Goal: Check status: Check status

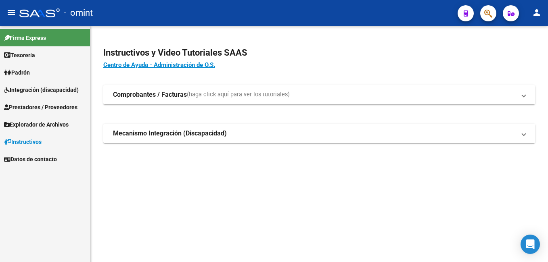
click at [50, 90] on span "Integración (discapacidad)" at bounding box center [41, 90] width 75 height 9
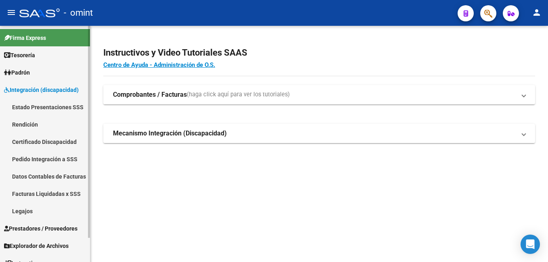
click at [48, 195] on link "Facturas Liquidadas x SSS" at bounding box center [45, 193] width 90 height 17
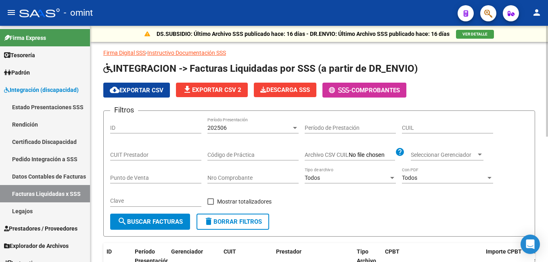
click at [422, 129] on input "CUIL" at bounding box center [447, 128] width 91 height 7
click at [292, 128] on div at bounding box center [294, 128] width 7 height 6
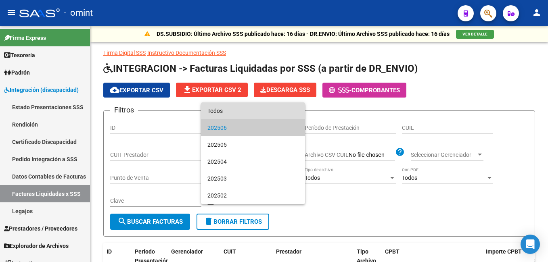
click at [253, 115] on span "Todos" at bounding box center [252, 110] width 91 height 17
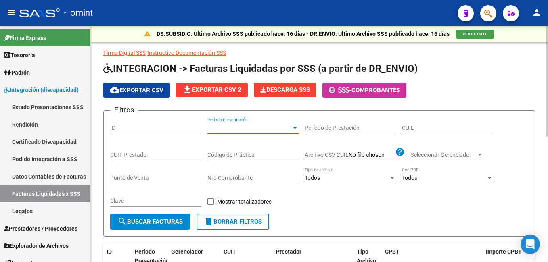
click at [416, 125] on input "CUIL" at bounding box center [447, 128] width 91 height 7
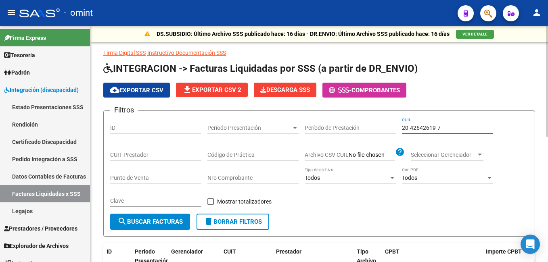
type input "20-42642619-7"
click at [146, 222] on span "search Buscar Facturas" at bounding box center [149, 221] width 65 height 7
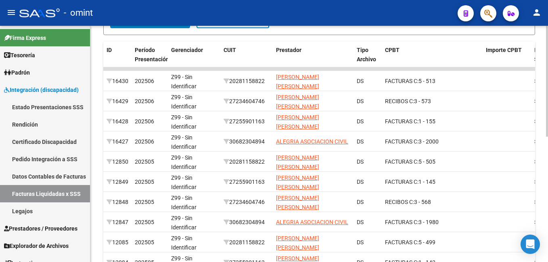
scroll to position [161, 0]
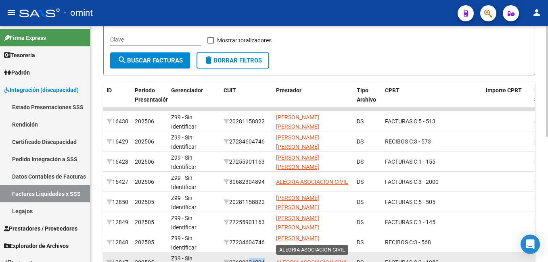
drag, startPoint x: 246, startPoint y: 257, endPoint x: 276, endPoint y: 259, distance: 30.3
click at [276, 259] on div "12847 202505 Z99 - Sin Identificar 30682304894 ALEGRIA ASOCIACION CIVIL DS FACT…" at bounding box center [557, 263] width 908 height 20
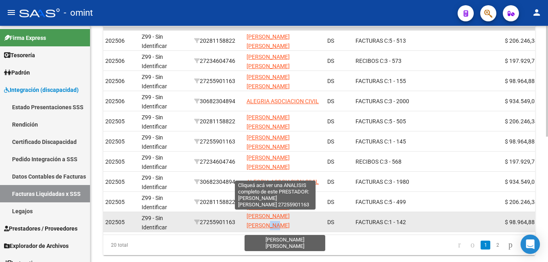
scroll to position [0, 0]
drag, startPoint x: 272, startPoint y: 228, endPoint x: 252, endPoint y: 218, distance: 22.7
click at [252, 218] on app-link-go-to "[PERSON_NAME] [PERSON_NAME]" at bounding box center [283, 223] width 74 height 19
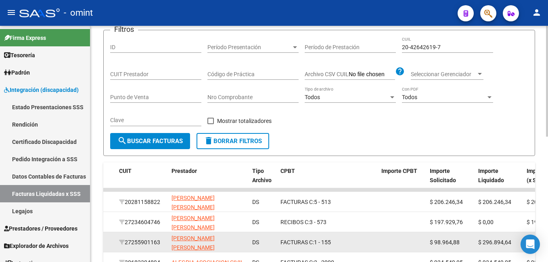
scroll to position [121, 0]
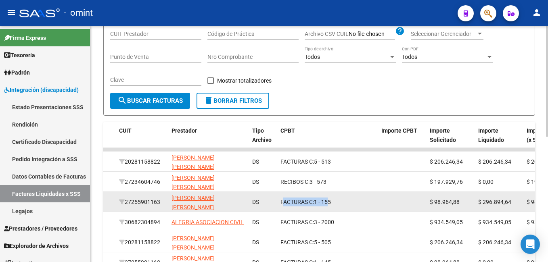
drag, startPoint x: 285, startPoint y: 202, endPoint x: 328, endPoint y: 206, distance: 43.3
click at [328, 206] on div "FACTURAS C: 1 - 155" at bounding box center [327, 202] width 94 height 9
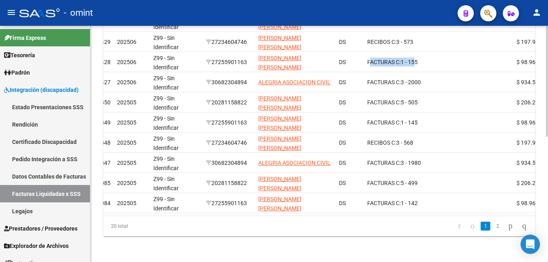
scroll to position [0, 0]
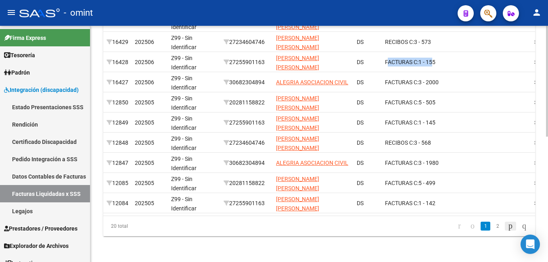
click at [507, 225] on icon "go to next page" at bounding box center [510, 226] width 6 height 10
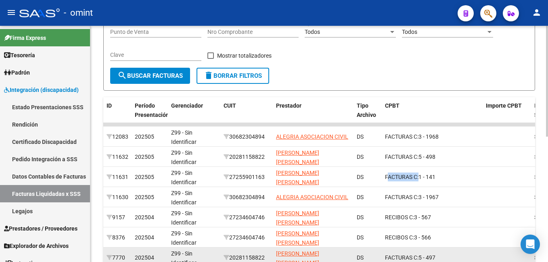
scroll to position [267, 0]
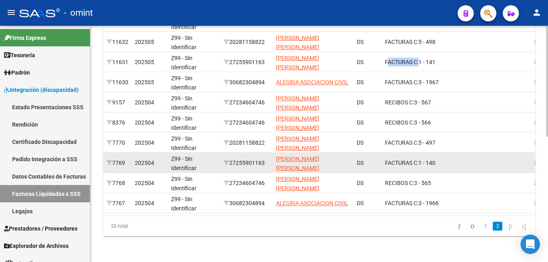
drag, startPoint x: 385, startPoint y: 159, endPoint x: 445, endPoint y: 167, distance: 61.0
click at [445, 167] on datatable-body-cell "FACTURAS C: 1 - 140" at bounding box center [432, 163] width 101 height 20
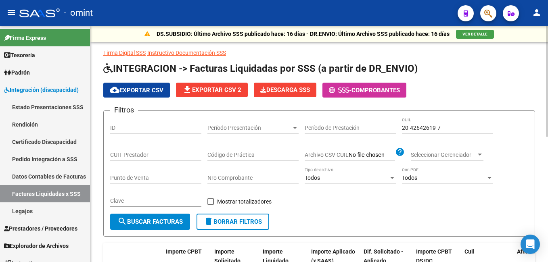
scroll to position [46, 0]
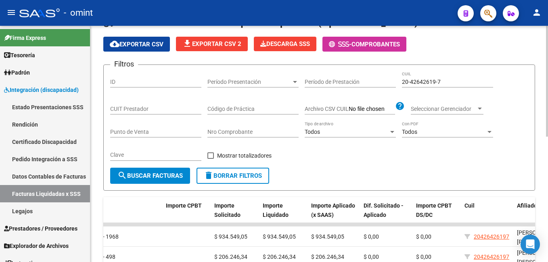
click at [243, 173] on span "delete Borrar Filtros" at bounding box center [233, 175] width 58 height 7
click at [426, 77] on div "CUIL" at bounding box center [447, 79] width 91 height 16
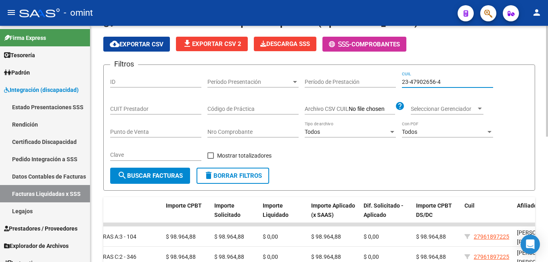
type input "23-47902656-4"
click at [290, 83] on span "Período Presentación" at bounding box center [249, 82] width 84 height 7
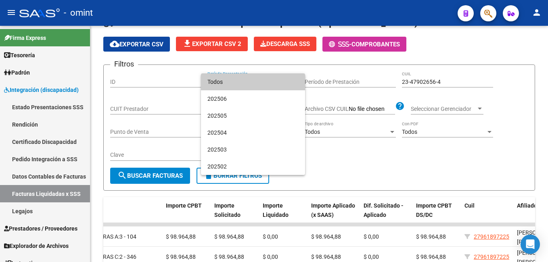
click at [257, 84] on span "Todos" at bounding box center [252, 81] width 91 height 17
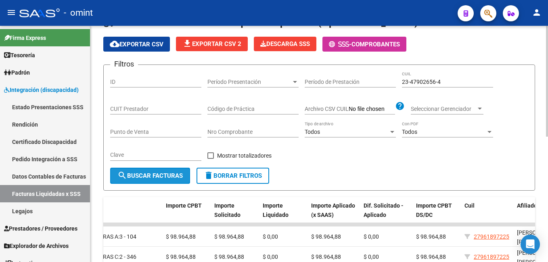
click at [175, 177] on span "search Buscar Facturas" at bounding box center [149, 175] width 65 height 7
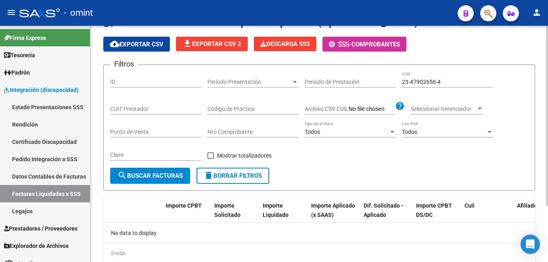
scroll to position [73, 0]
